Goal: Information Seeking & Learning: Learn about a topic

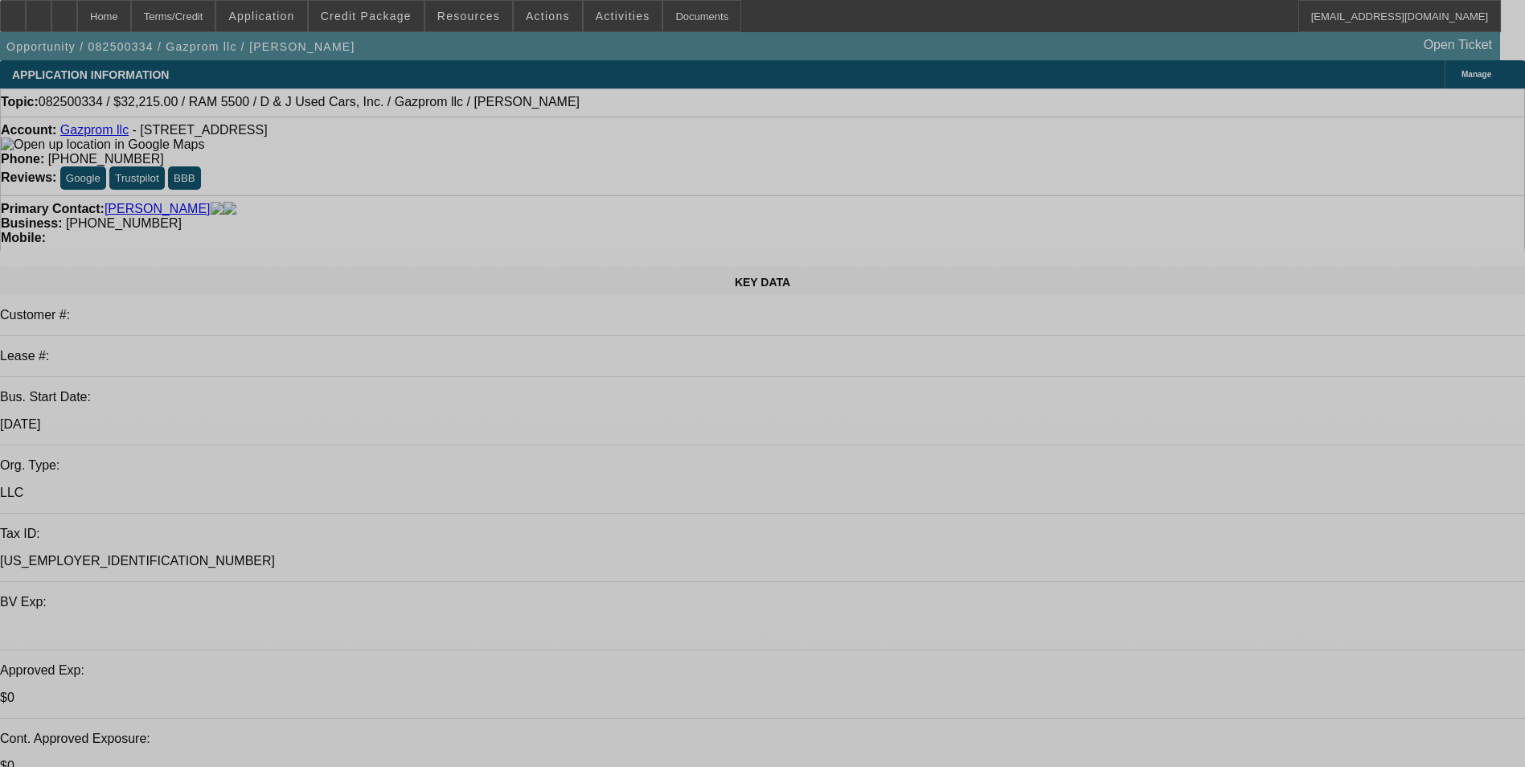
select select "0.15"
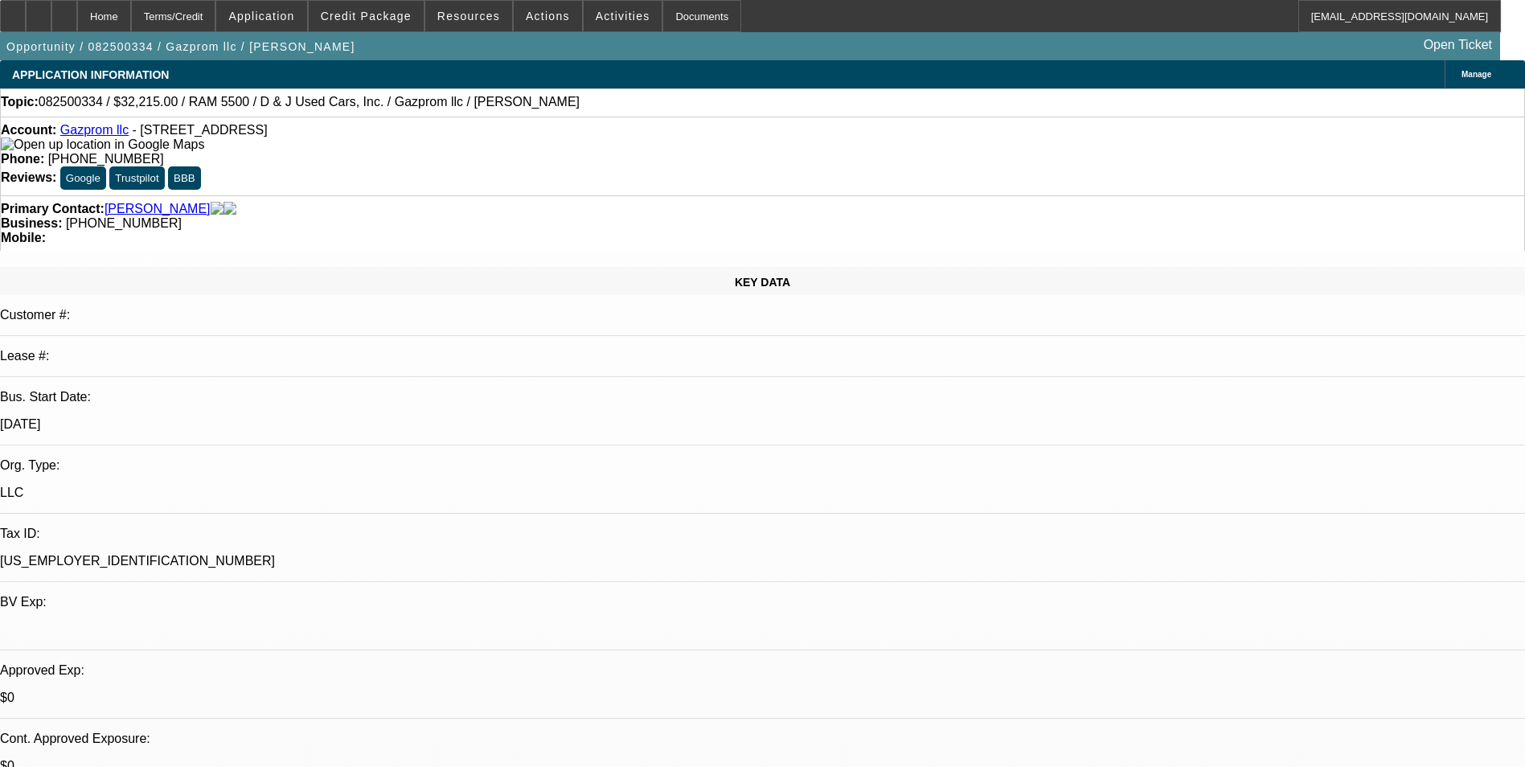
select select "2"
select select "0.1"
select select "2"
select select "0.1"
select select "0"
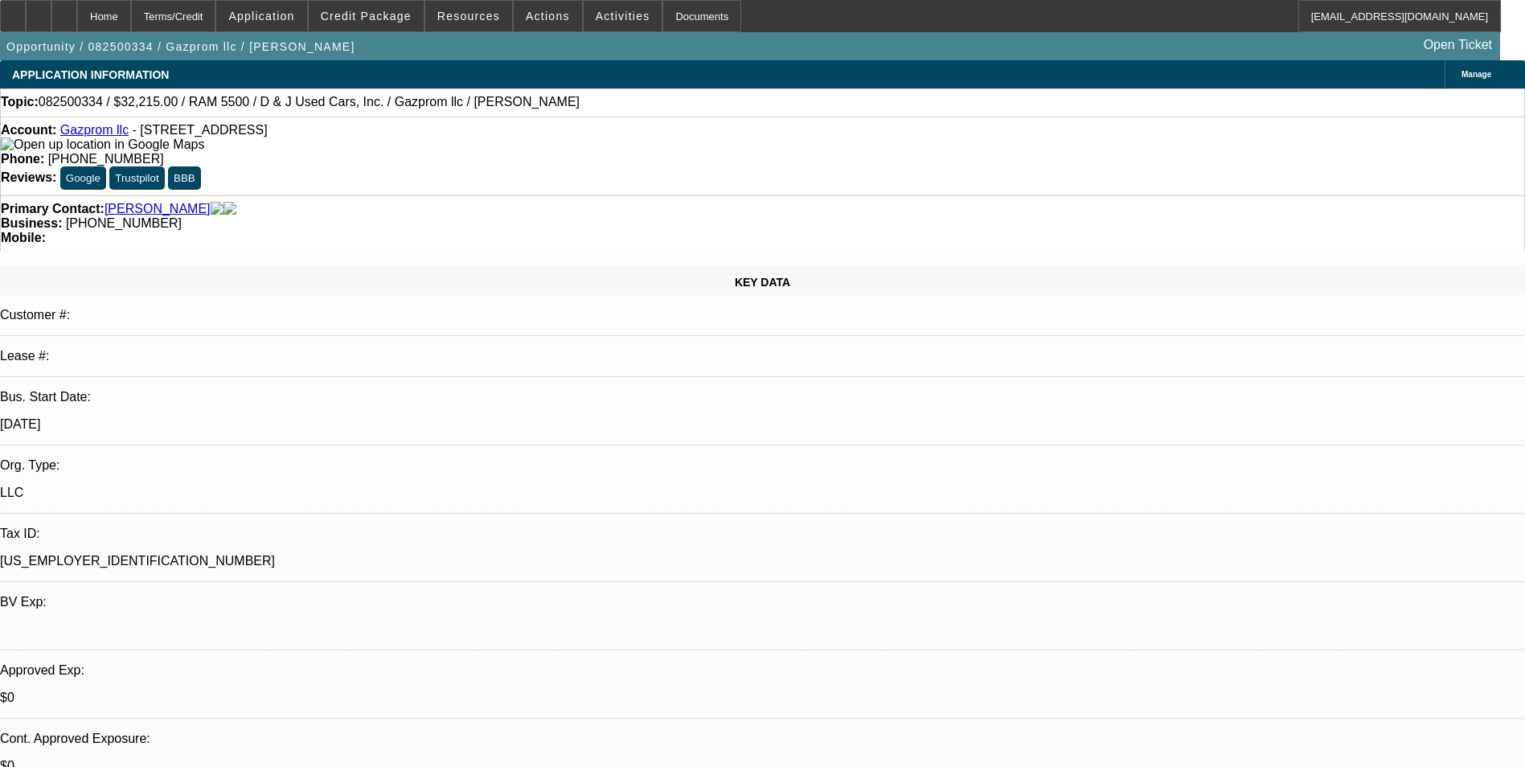
select select "0"
select select "0.1"
select select "0"
select select "0.1"
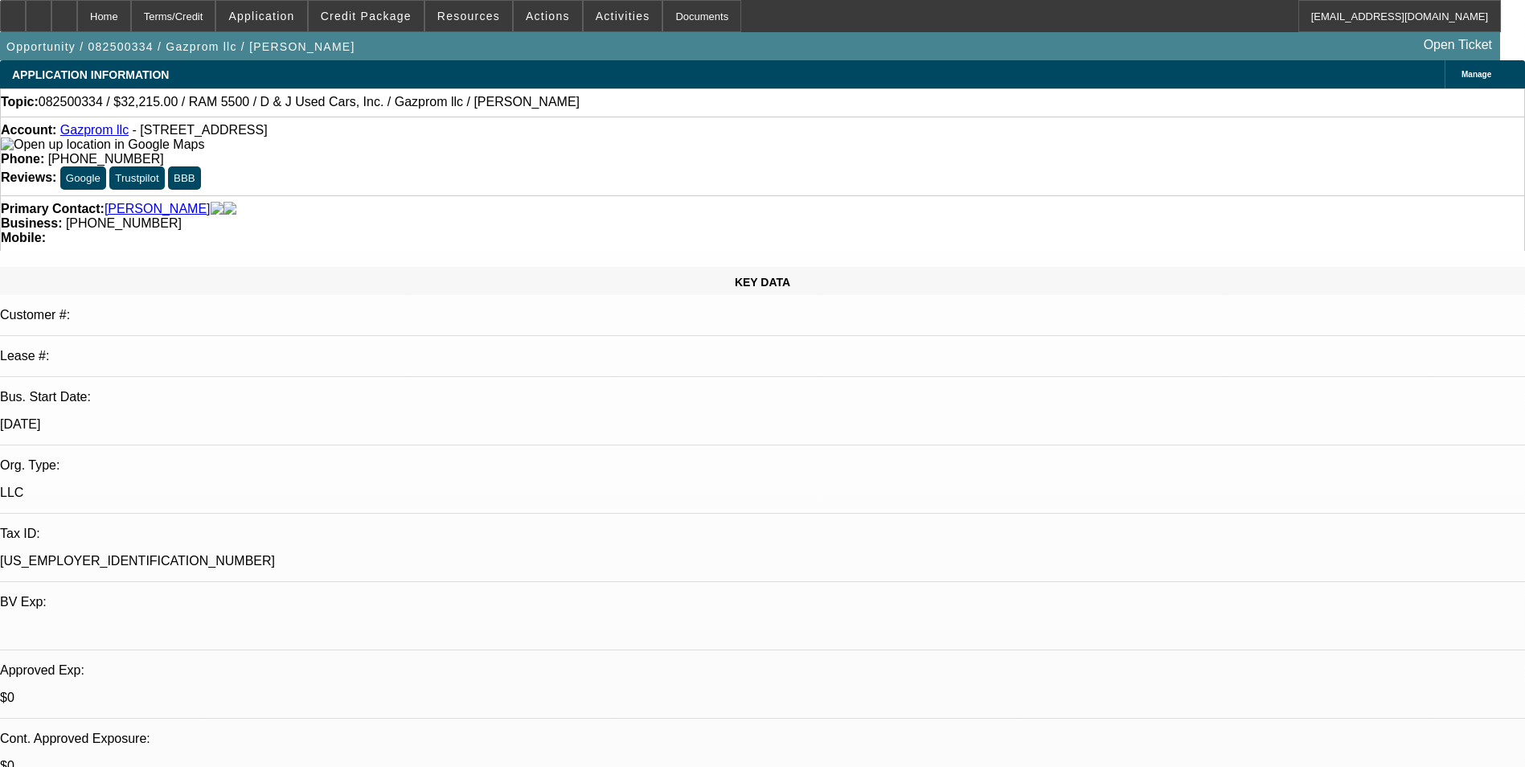
select select "1"
select select "2"
select select "4"
select select "1"
select select "2"
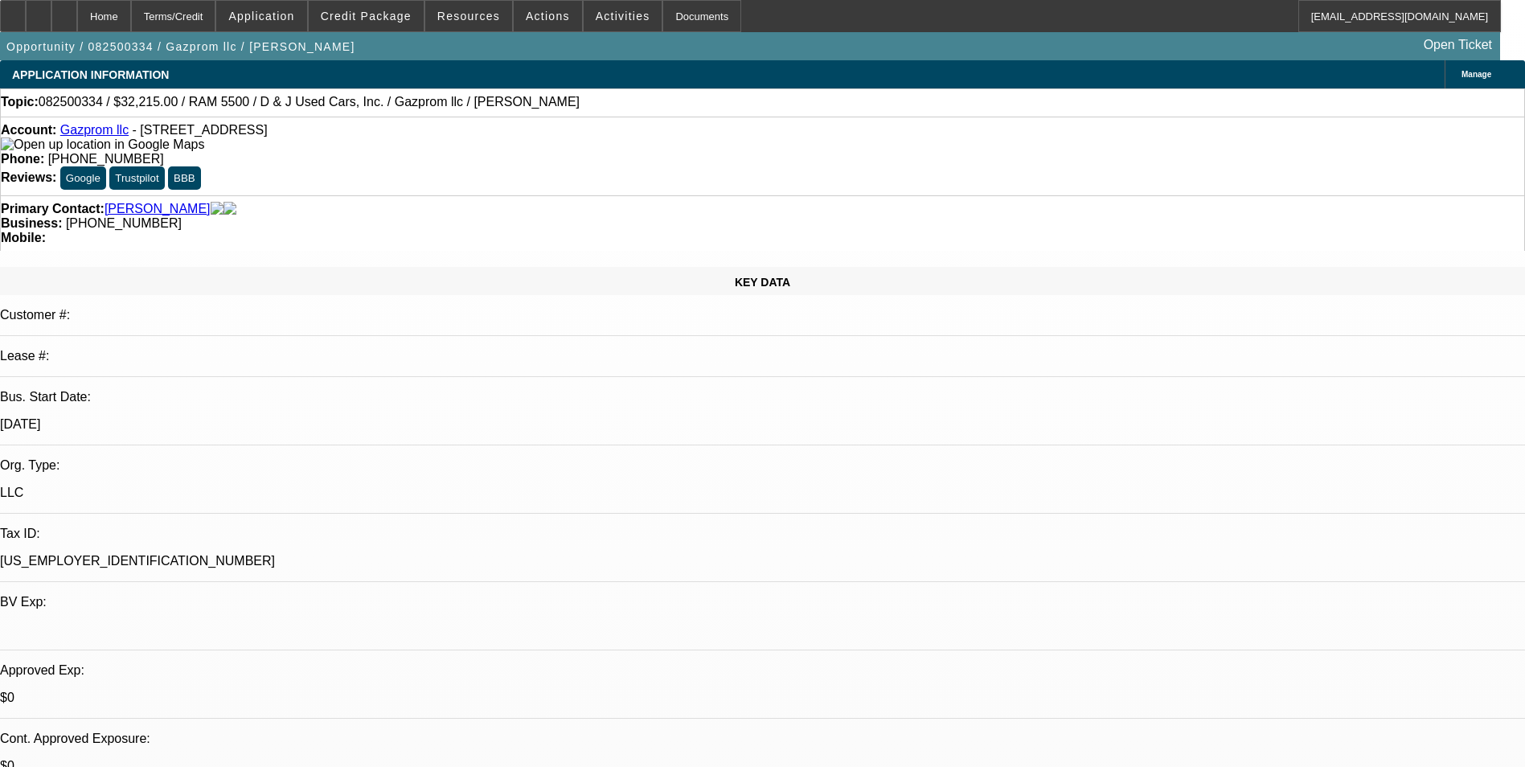
select select "4"
select select "1"
select select "4"
select select "1"
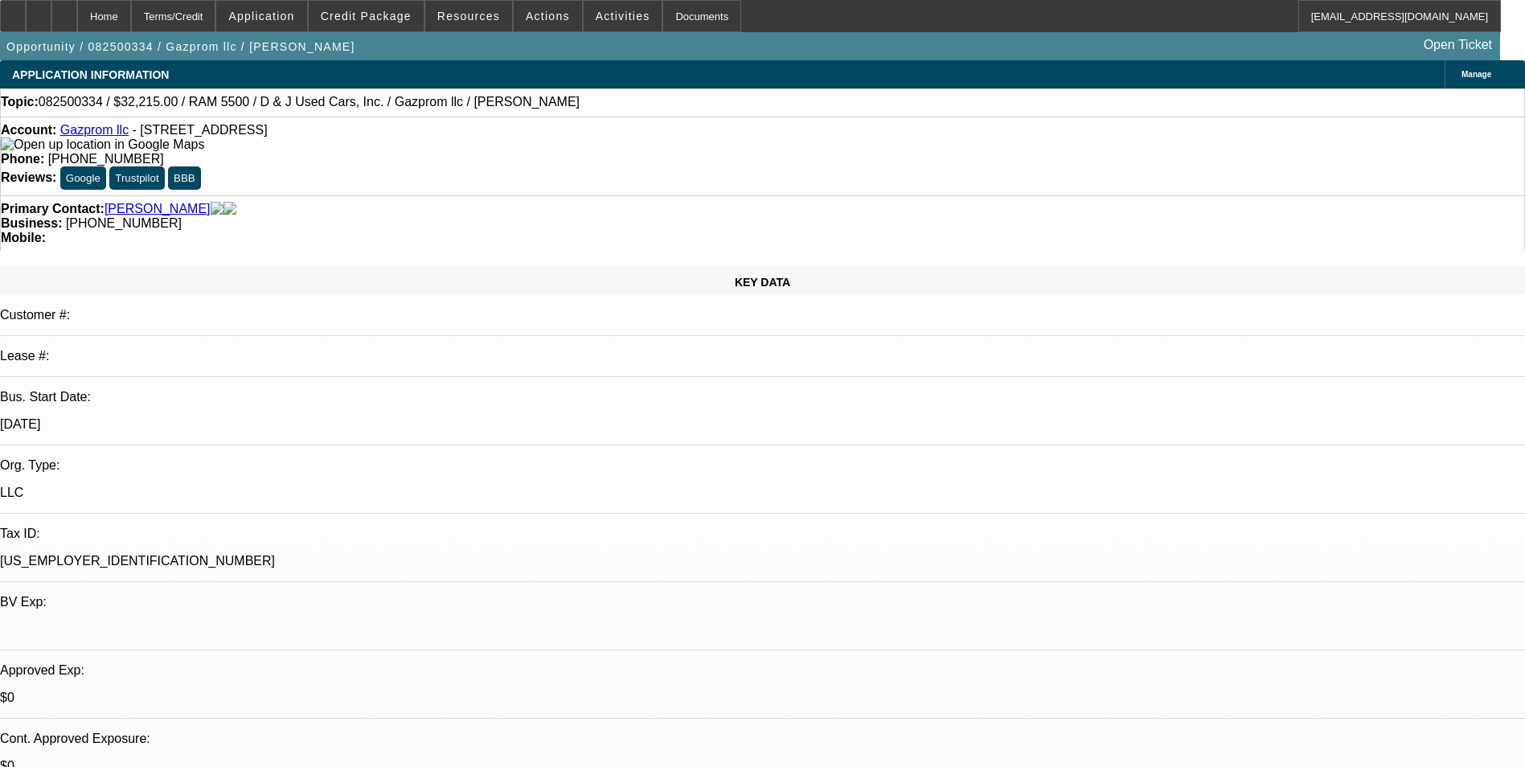
select select "1"
select select "4"
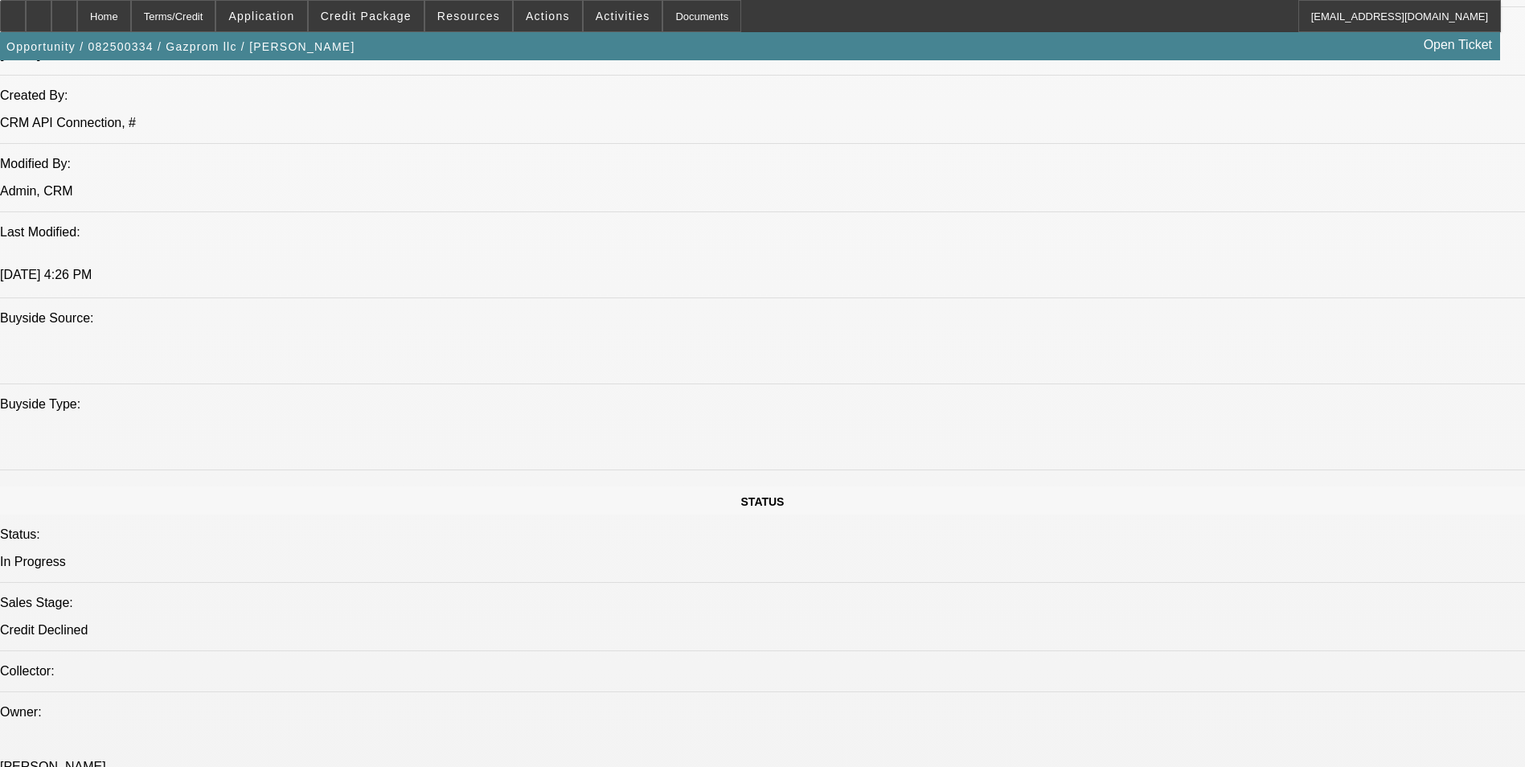
scroll to position [161, 0]
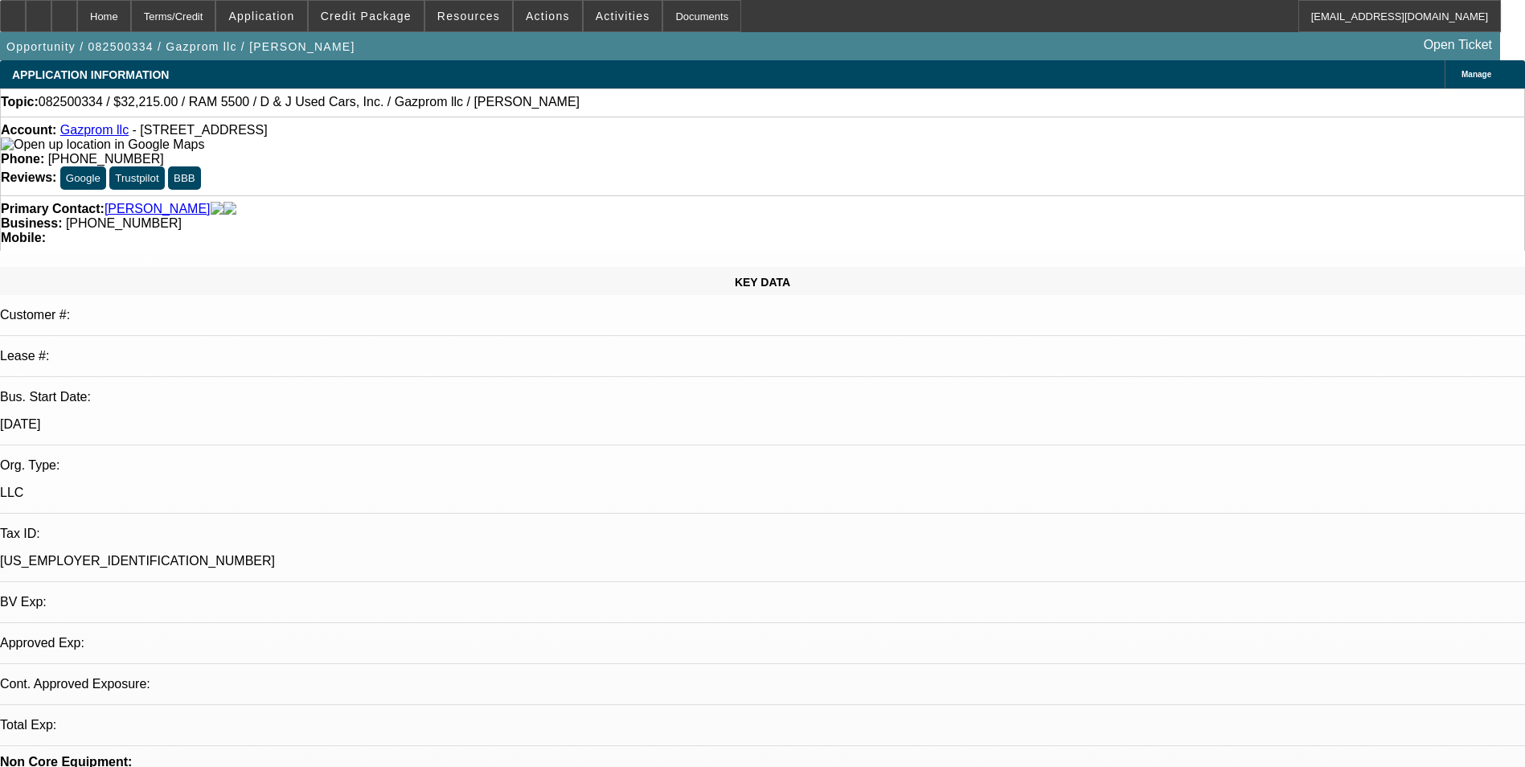
select select "0.15"
select select "2"
select select "0.1"
select select "4"
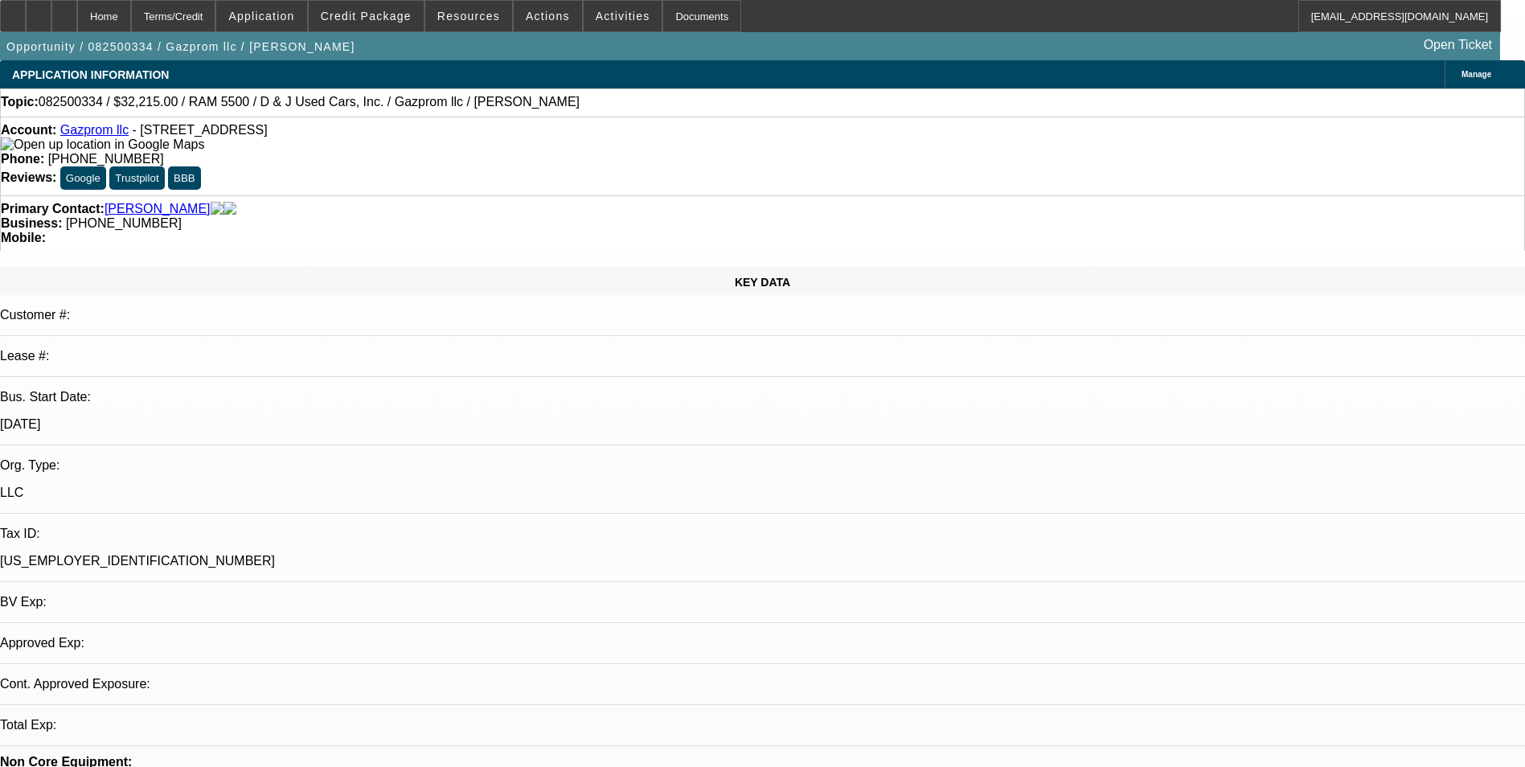
select select "2"
select select "0.1"
select select "4"
select select "0"
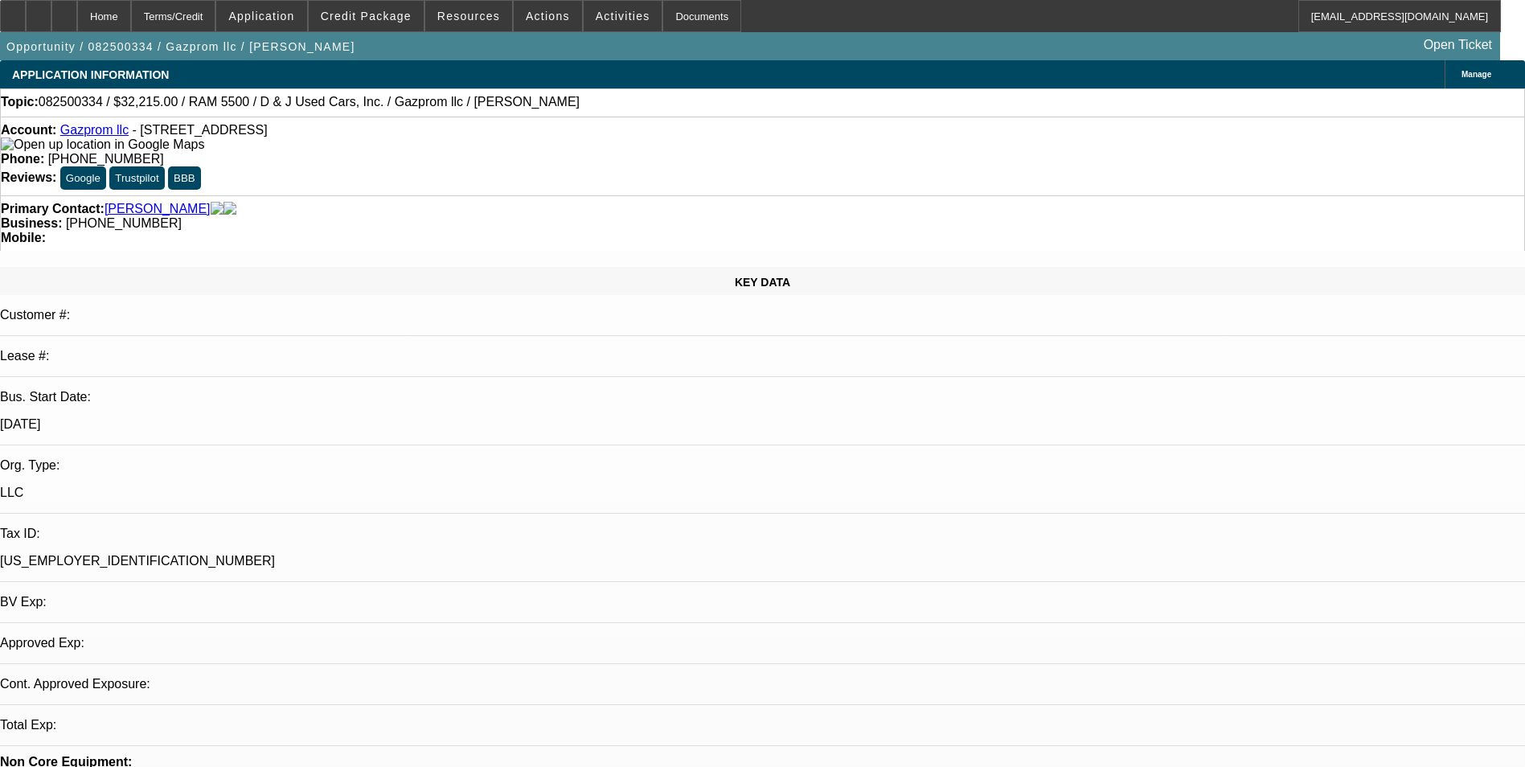
select select "0"
select select "0.1"
select select "4"
select select "0"
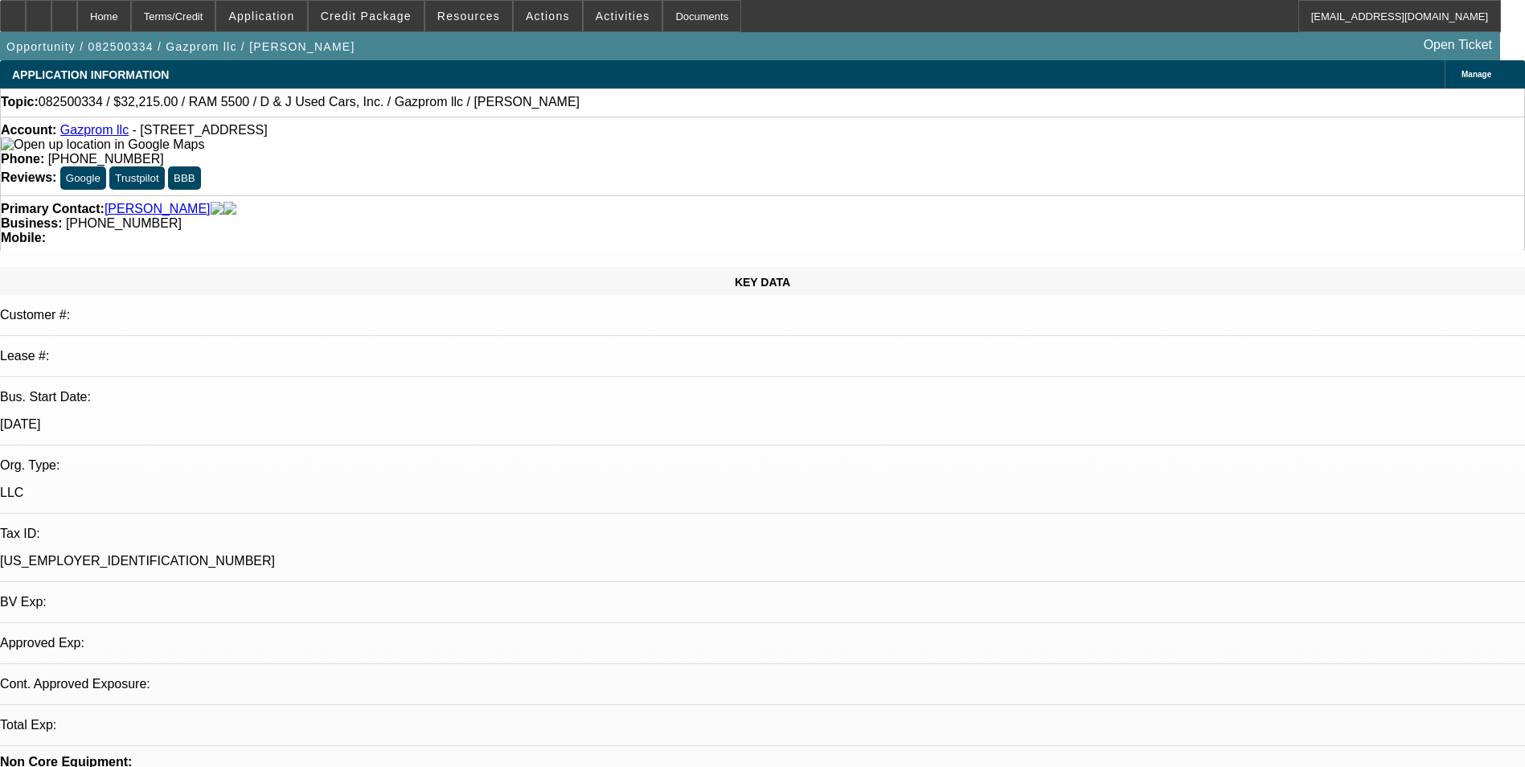
select select "0.1"
select select "4"
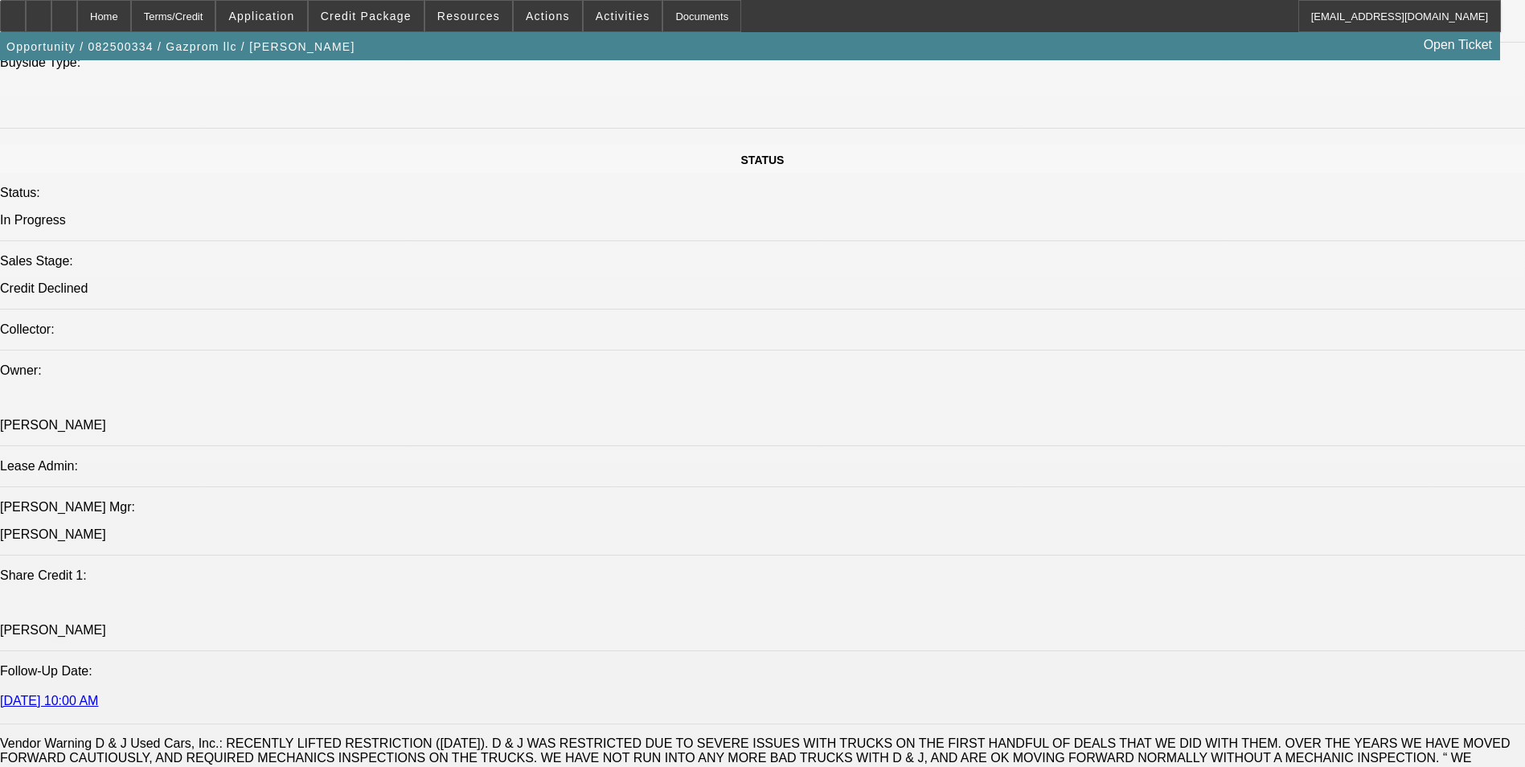
scroll to position [1447, 0]
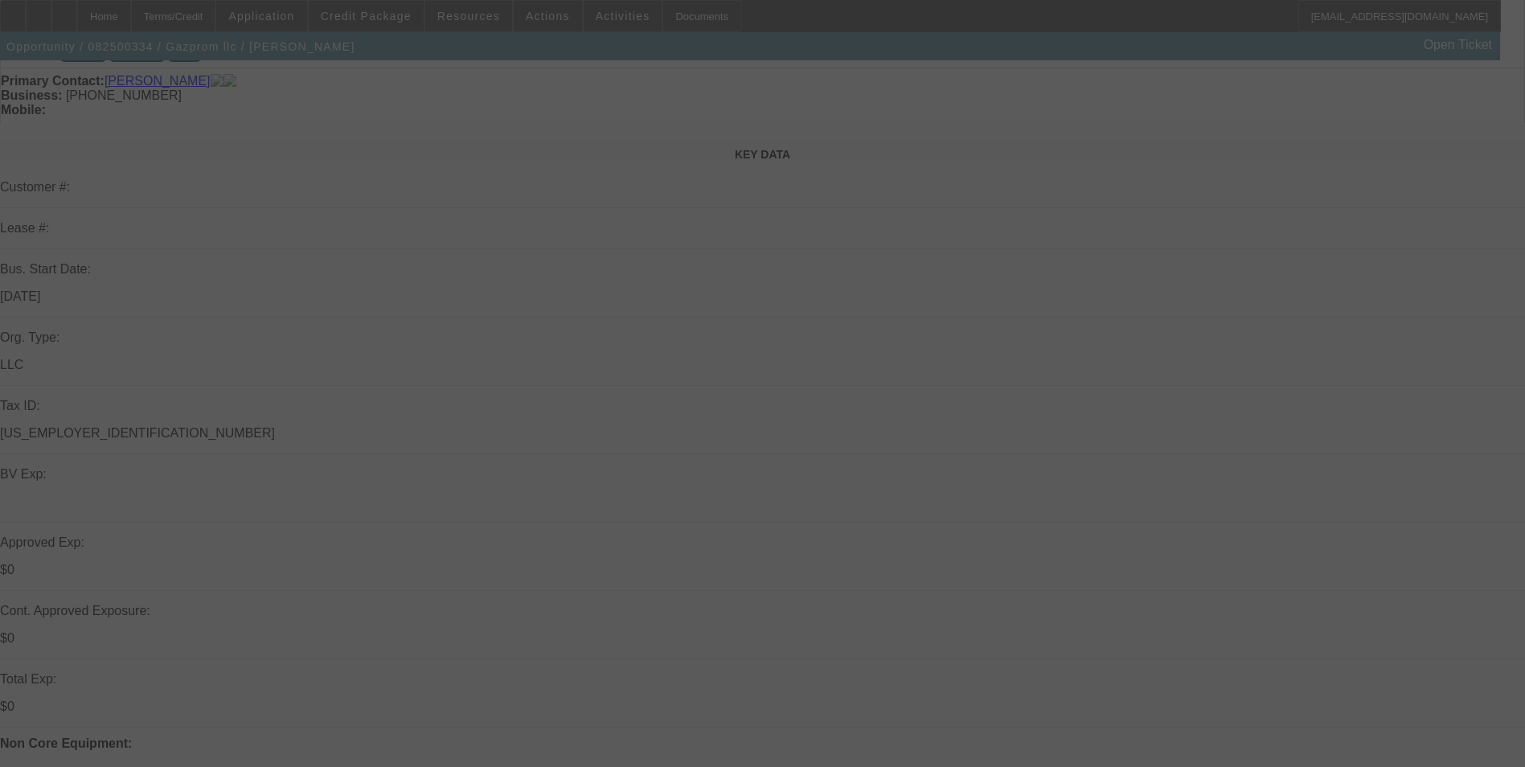
scroll to position [241, 0]
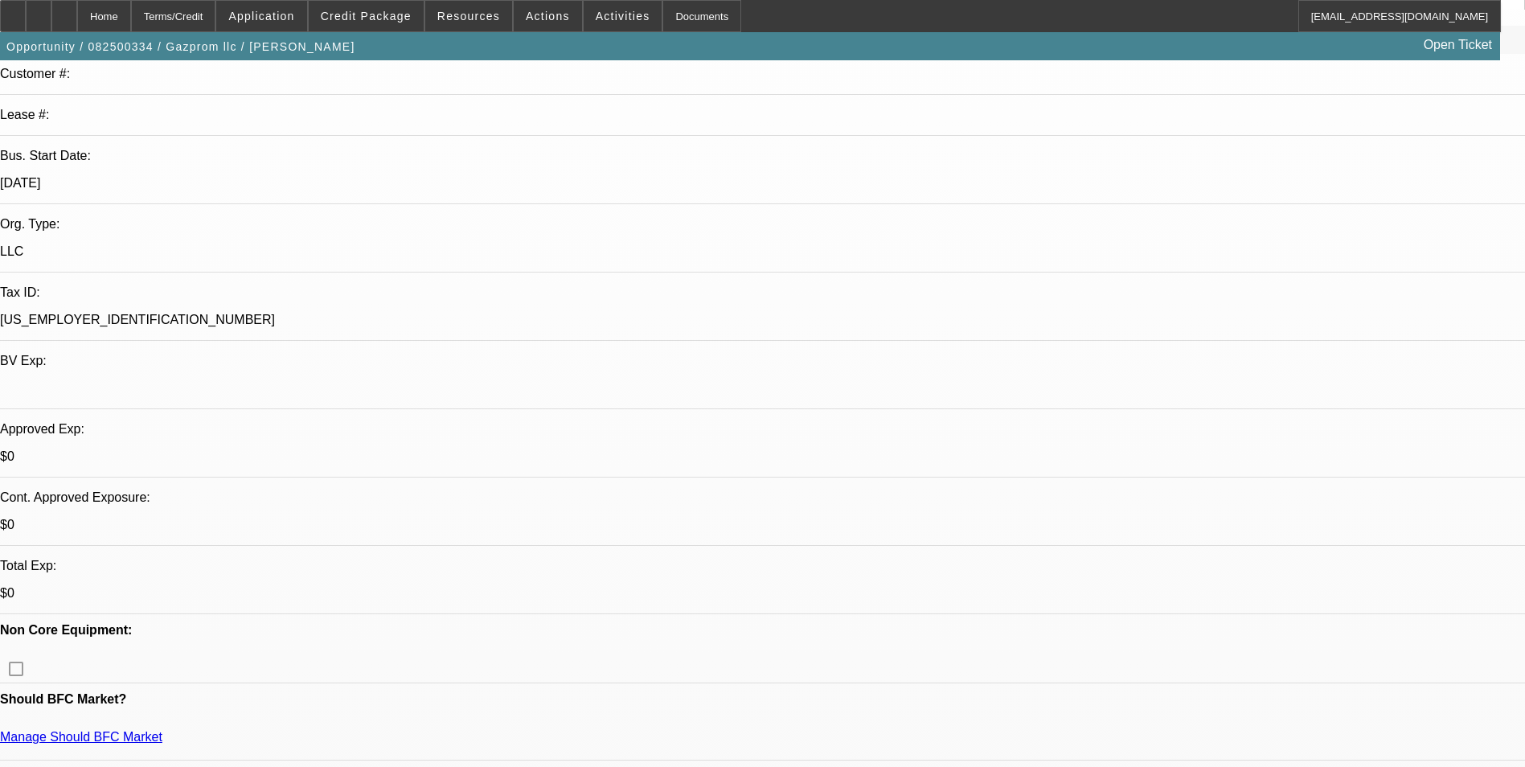
select select "0.15"
select select "2"
select select "0.1"
select select "2"
select select "0.1"
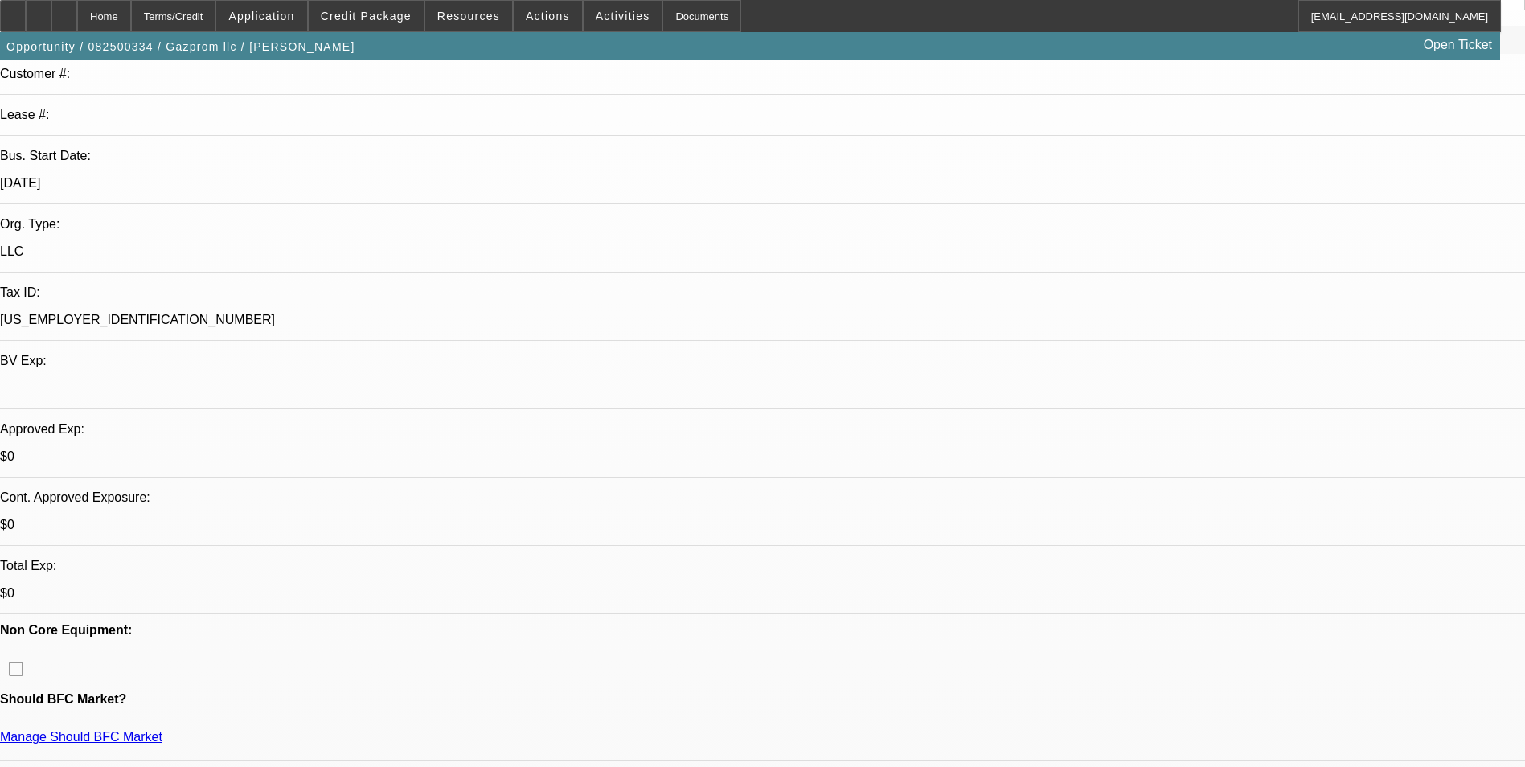
select select "0"
select select "0.1"
select select "0"
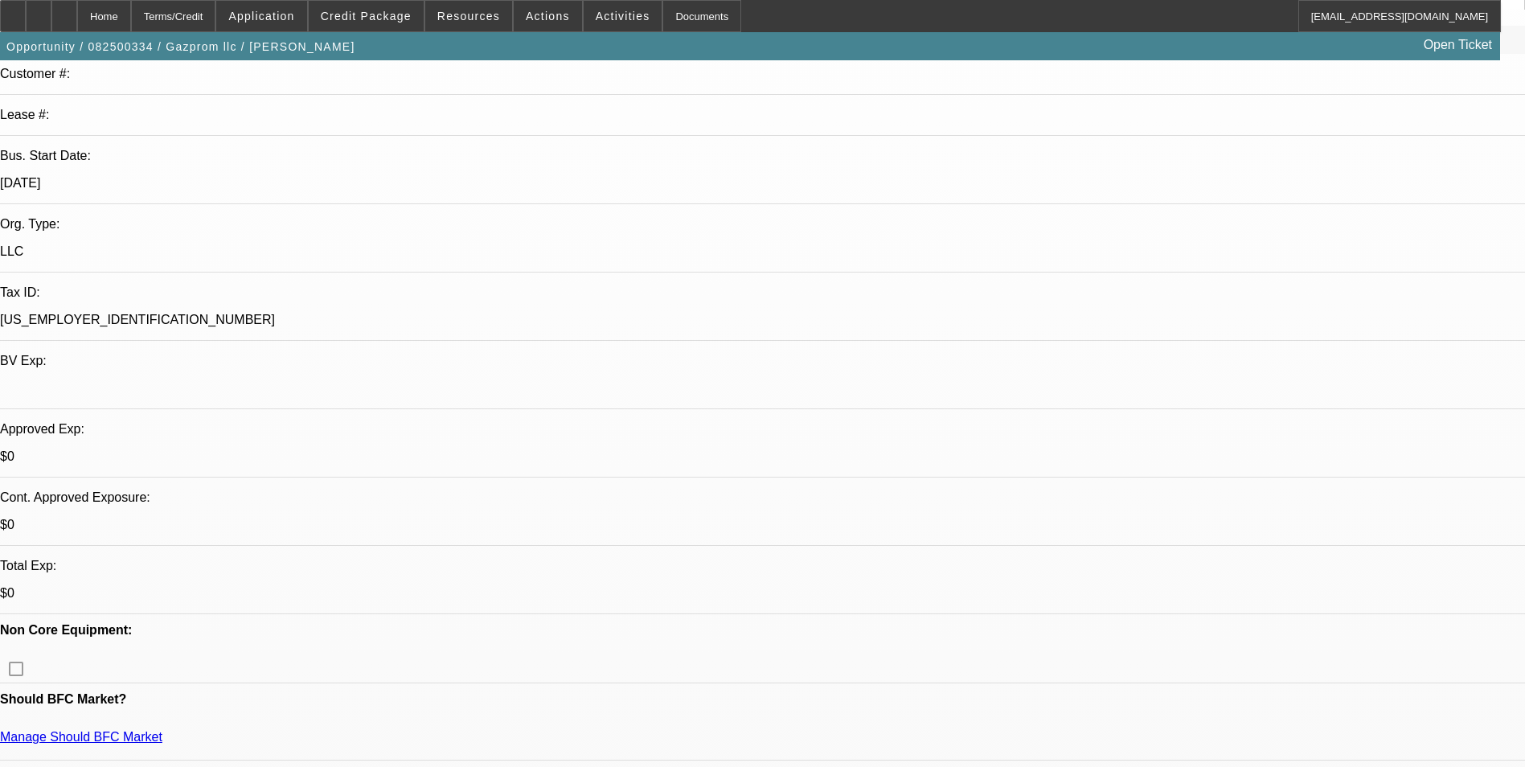
select select "0.1"
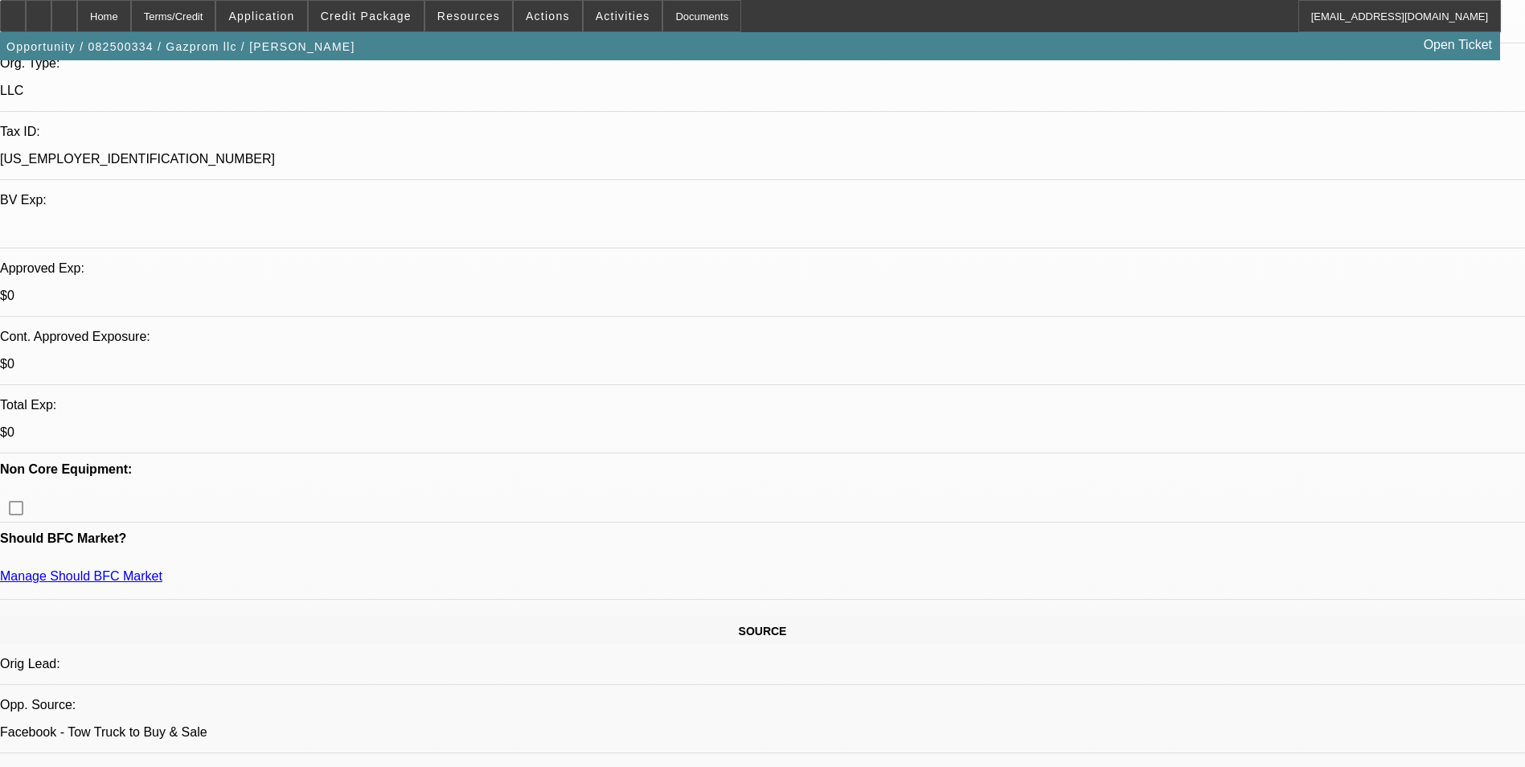
select select "1"
select select "2"
select select "4"
select select "1"
select select "2"
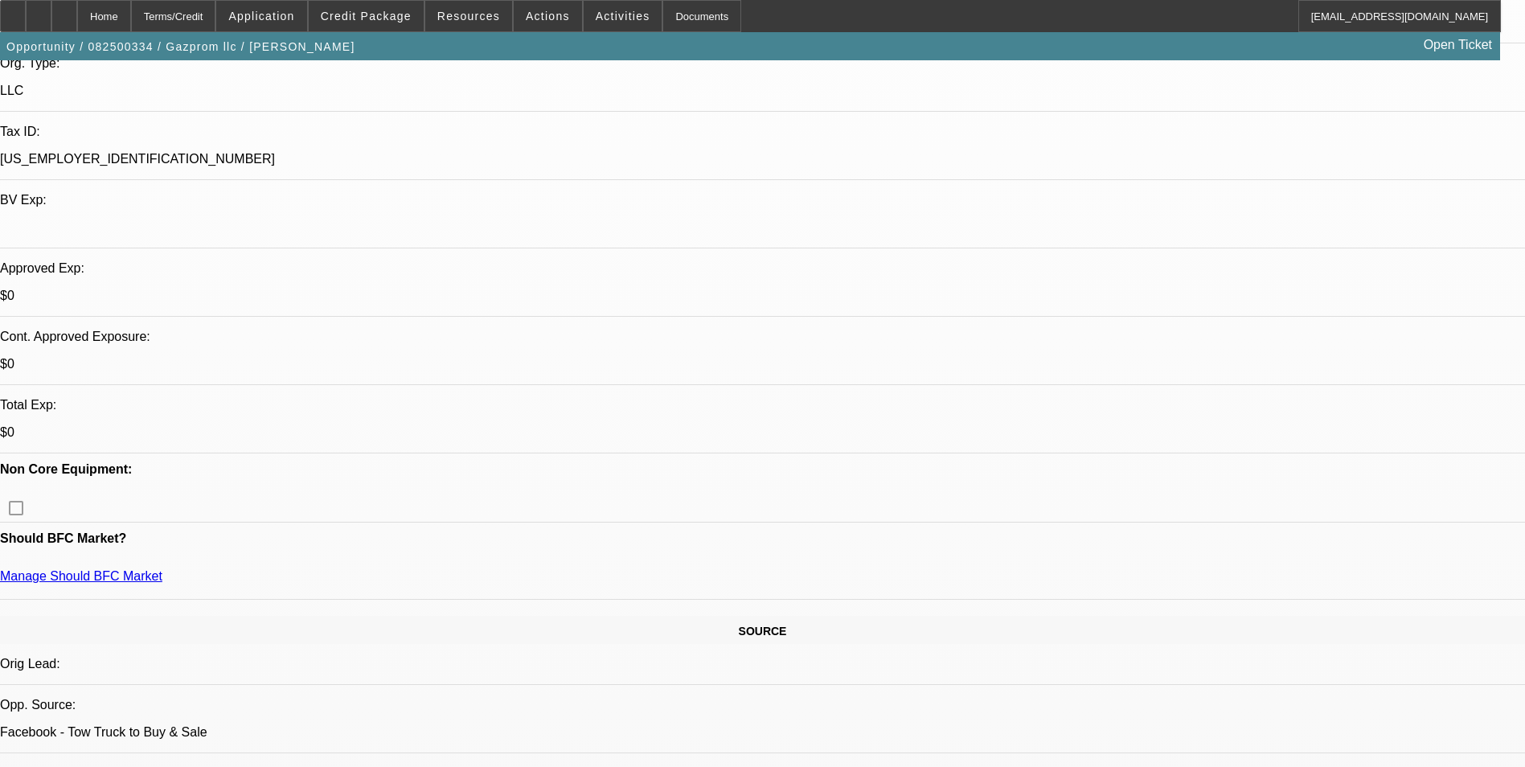
select select "4"
select select "1"
select select "4"
select select "1"
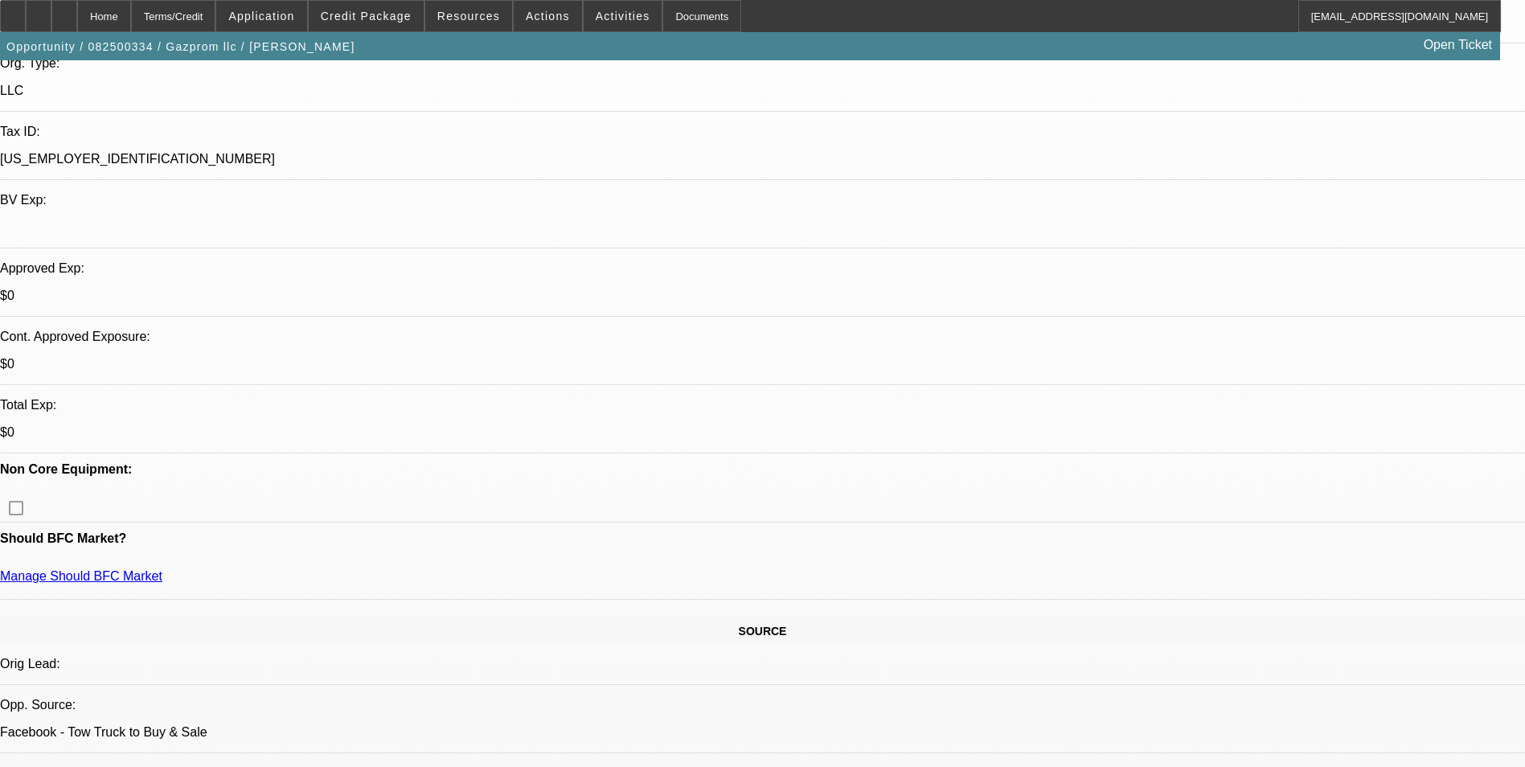
select select "1"
select select "4"
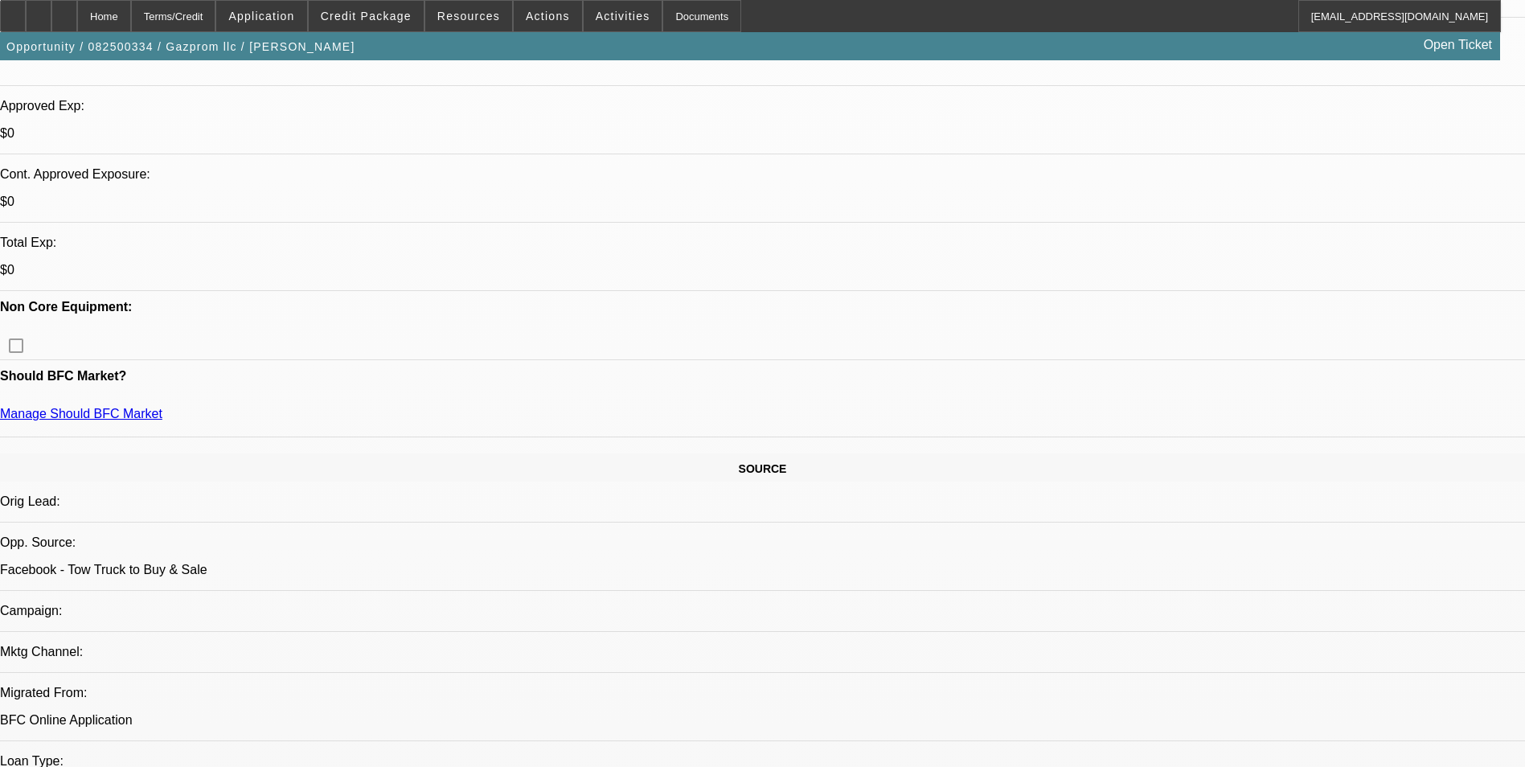
scroll to position [563, 0]
